Goal: Task Accomplishment & Management: Complete application form

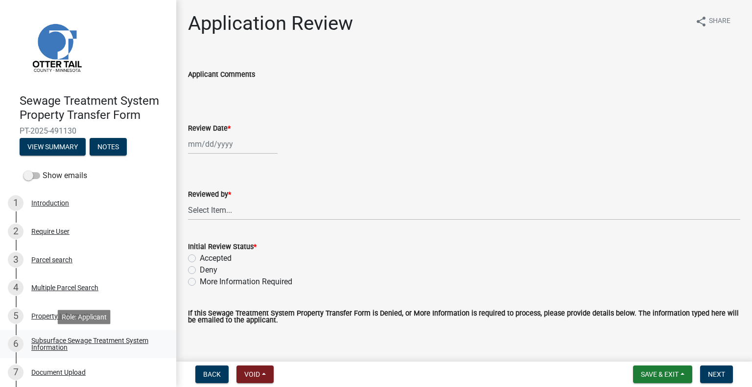
click at [110, 344] on div "Subsurface Sewage Treatment System Information" at bounding box center [95, 344] width 129 height 14
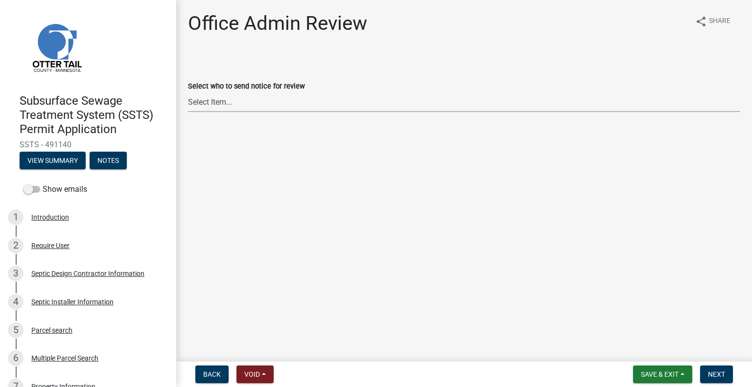
click at [244, 107] on select "Select Item... [PERSON_NAME] ([EMAIL_ADDRESS][DOMAIN_NAME]) [PERSON_NAME] ([EMA…" at bounding box center [464, 102] width 552 height 20
click at [188, 92] on select "Select Item... Alexis Newark (anewark@ottertailcounty.gov) Amy Busko (abusko@ot…" at bounding box center [464, 102] width 552 height 20
select select "587f38f5-c90e-4c12-9e10-d3e23909bbca"
click at [710, 374] on span "Next" at bounding box center [716, 375] width 17 height 8
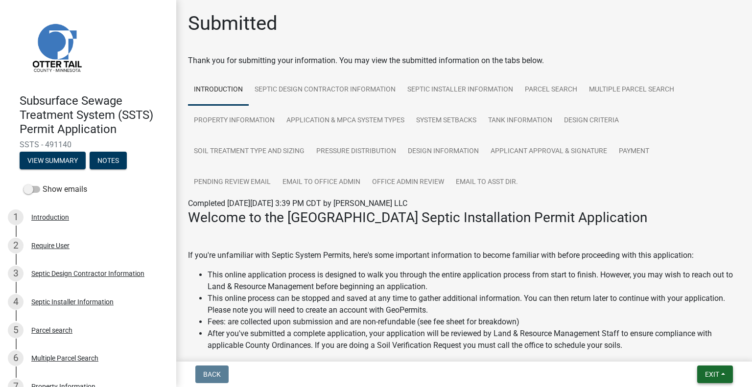
click at [705, 376] on span "Exit" at bounding box center [712, 375] width 14 height 8
click at [699, 352] on button "Save & Exit" at bounding box center [694, 349] width 78 height 24
